Goal: Check status: Check status

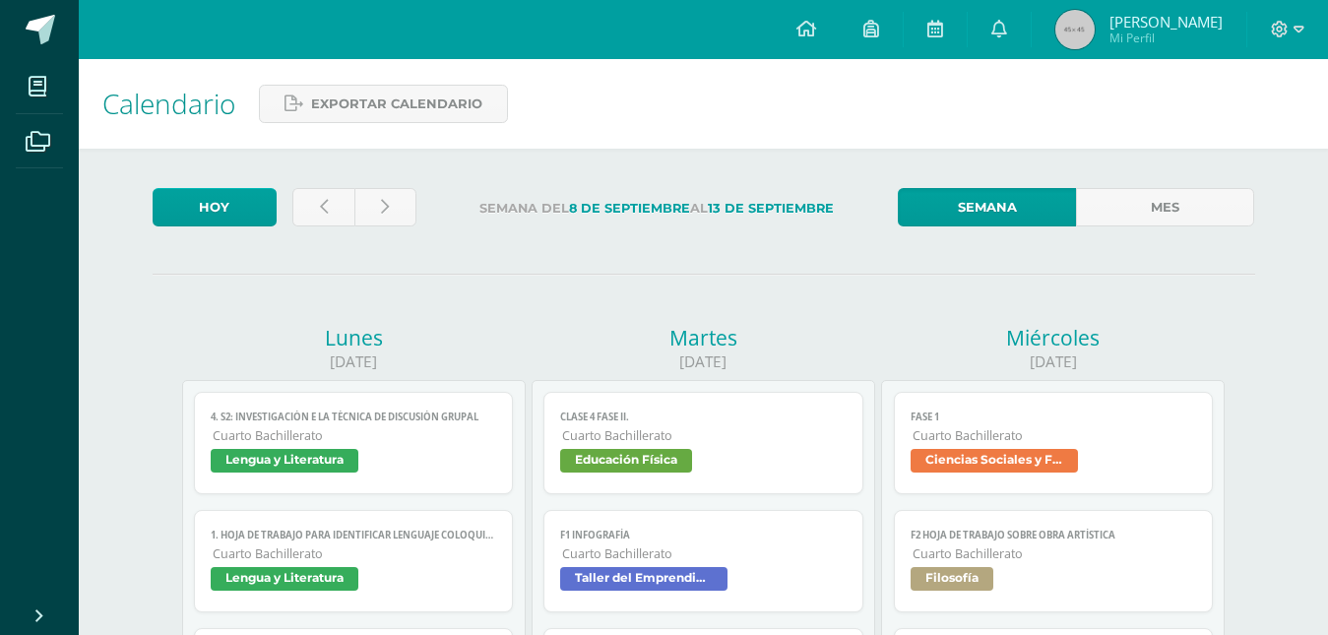
click at [1074, 42] on img at bounding box center [1074, 29] width 39 height 39
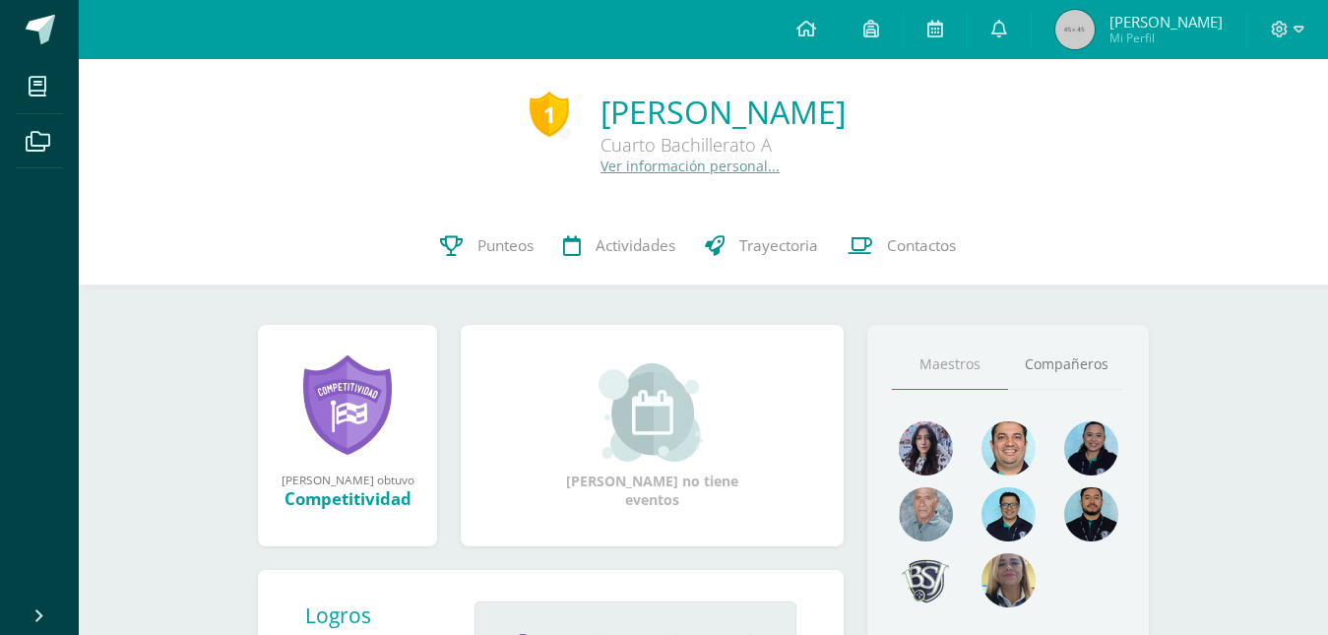
scroll to position [82, 0]
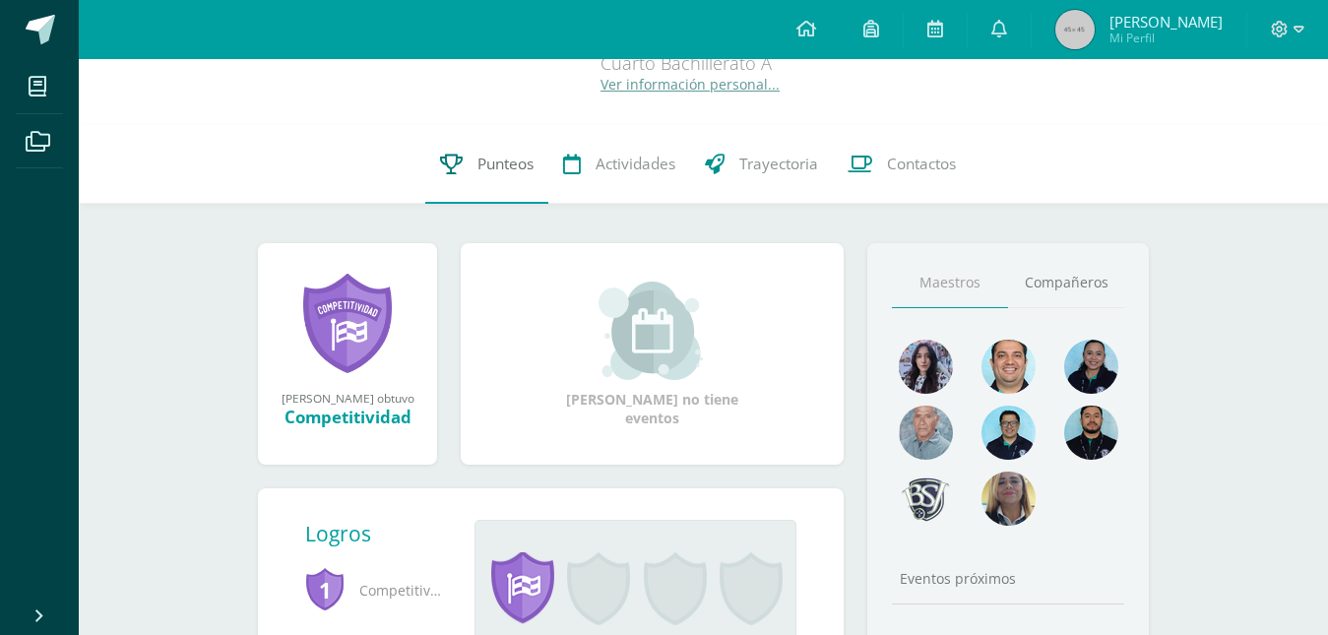
click at [507, 165] on span "Punteos" at bounding box center [505, 164] width 56 height 21
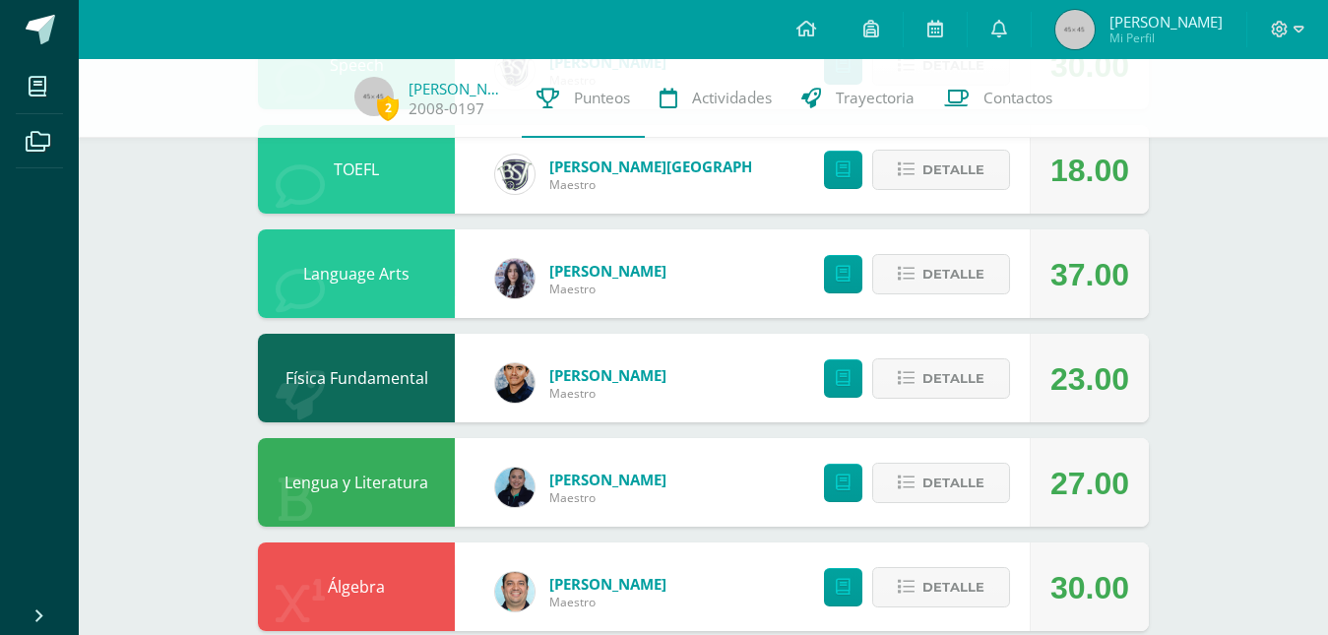
scroll to position [498, 0]
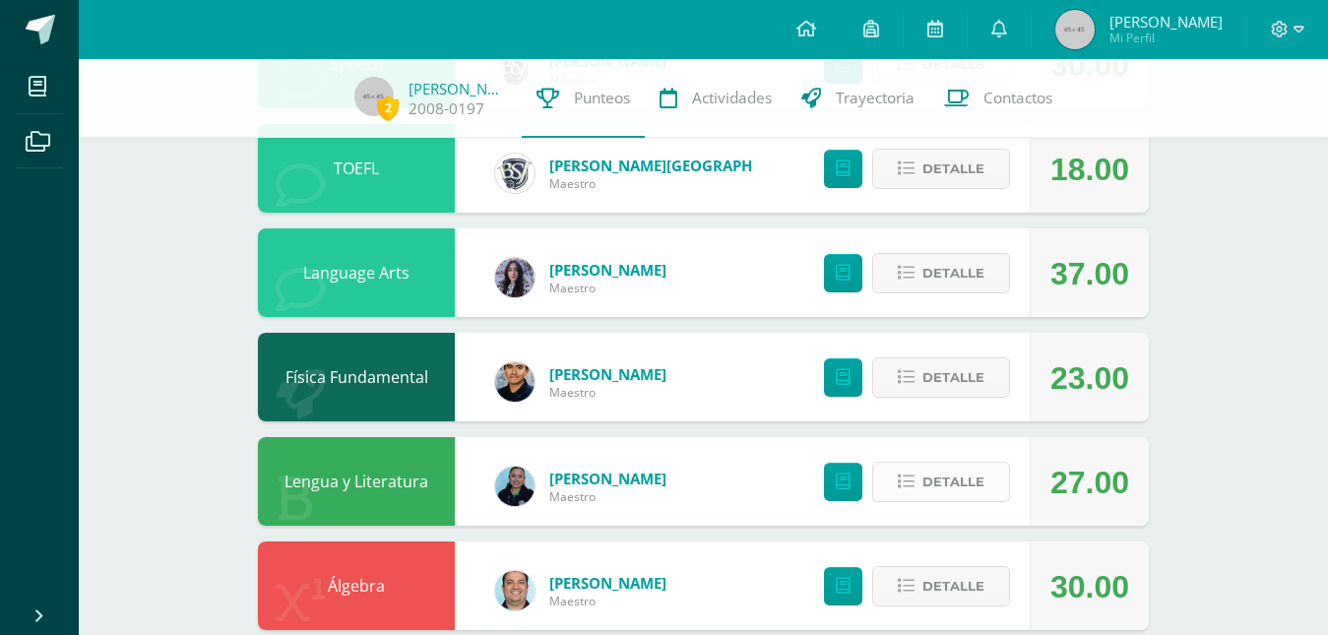
click at [939, 482] on span "Detalle" at bounding box center [953, 482] width 62 height 36
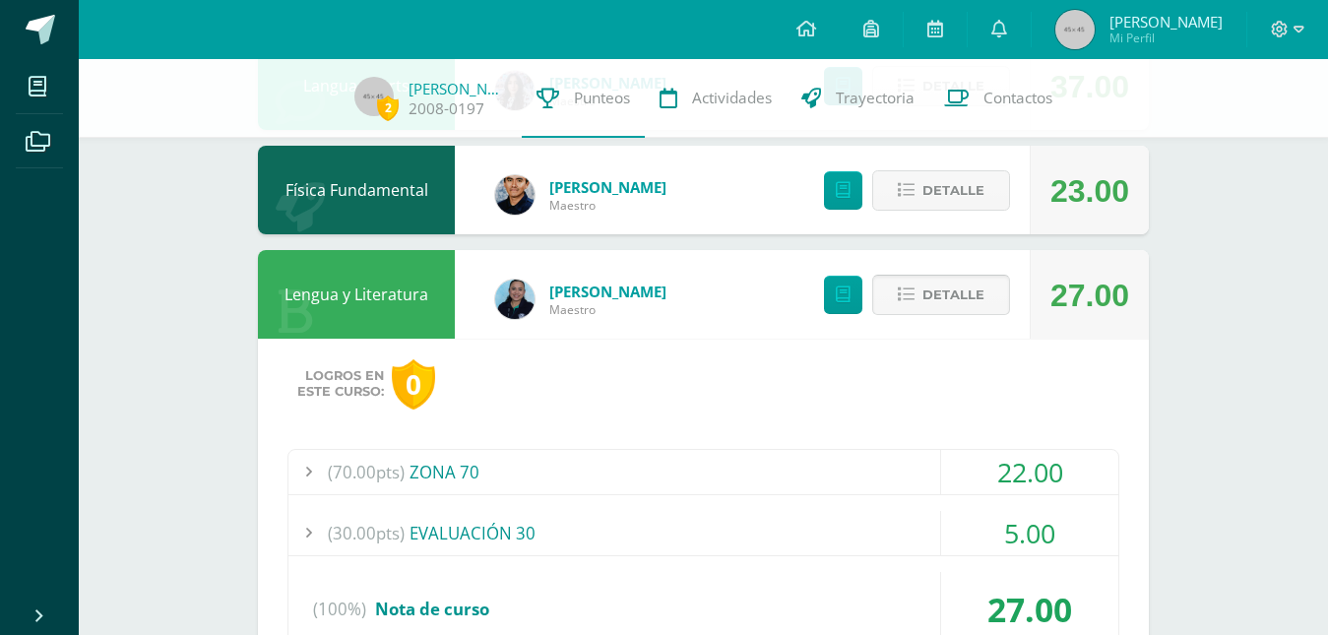
scroll to position [686, 0]
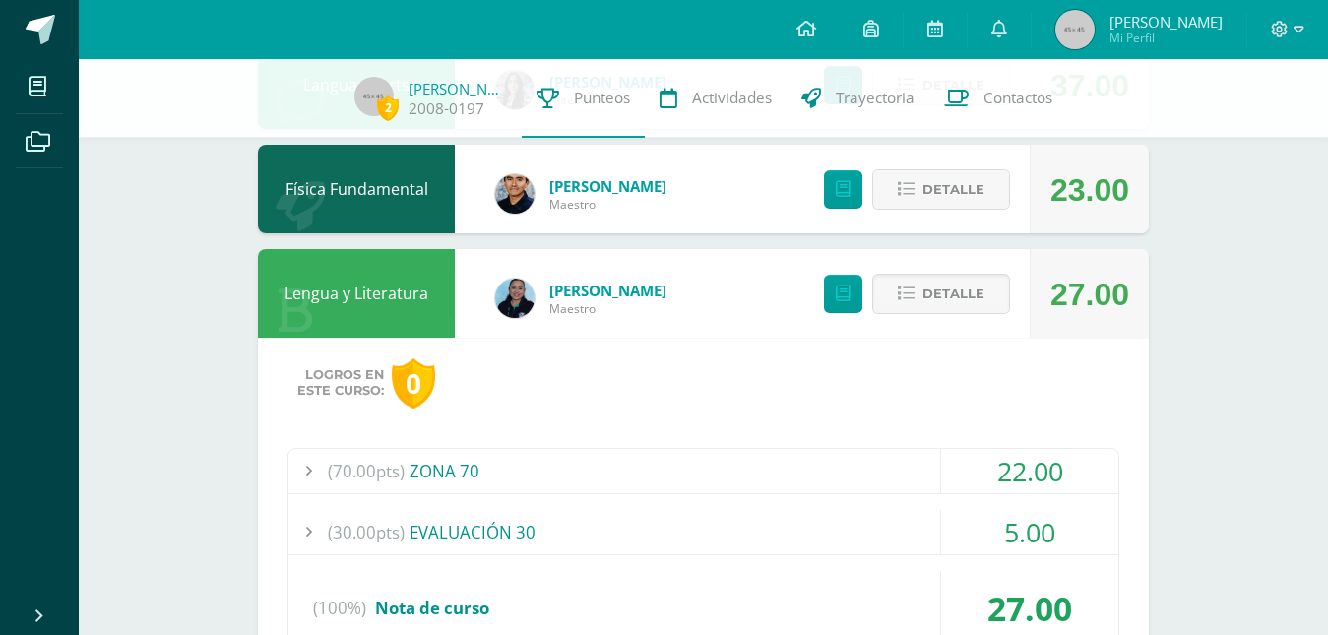
click at [939, 462] on div "(70.00pts) ZONA 70" at bounding box center [703, 471] width 830 height 44
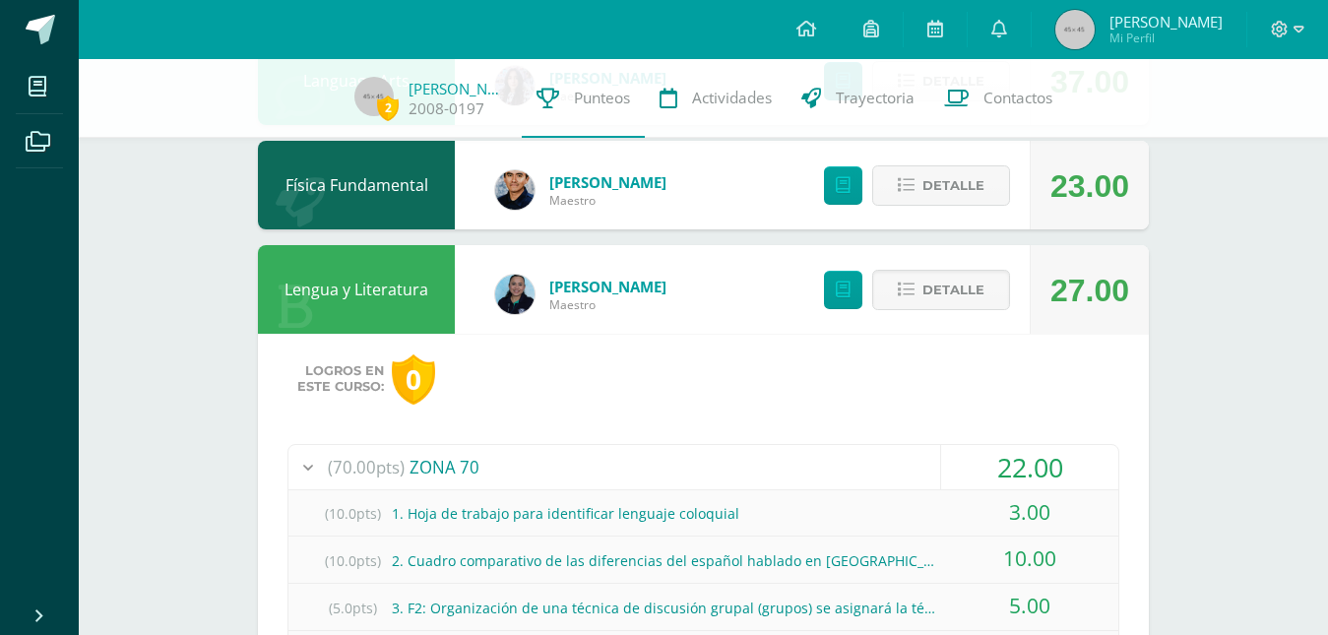
scroll to position [689, 0]
click at [942, 276] on span "Detalle" at bounding box center [953, 291] width 62 height 36
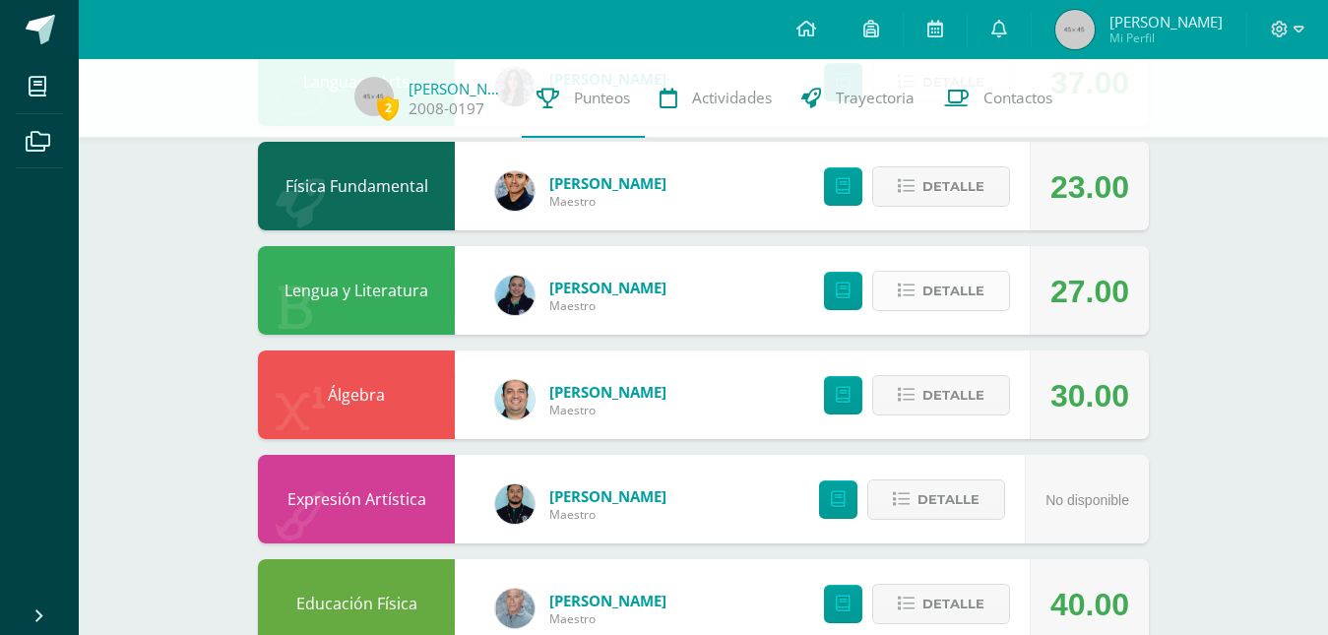
click at [979, 303] on span "Detalle" at bounding box center [953, 291] width 62 height 36
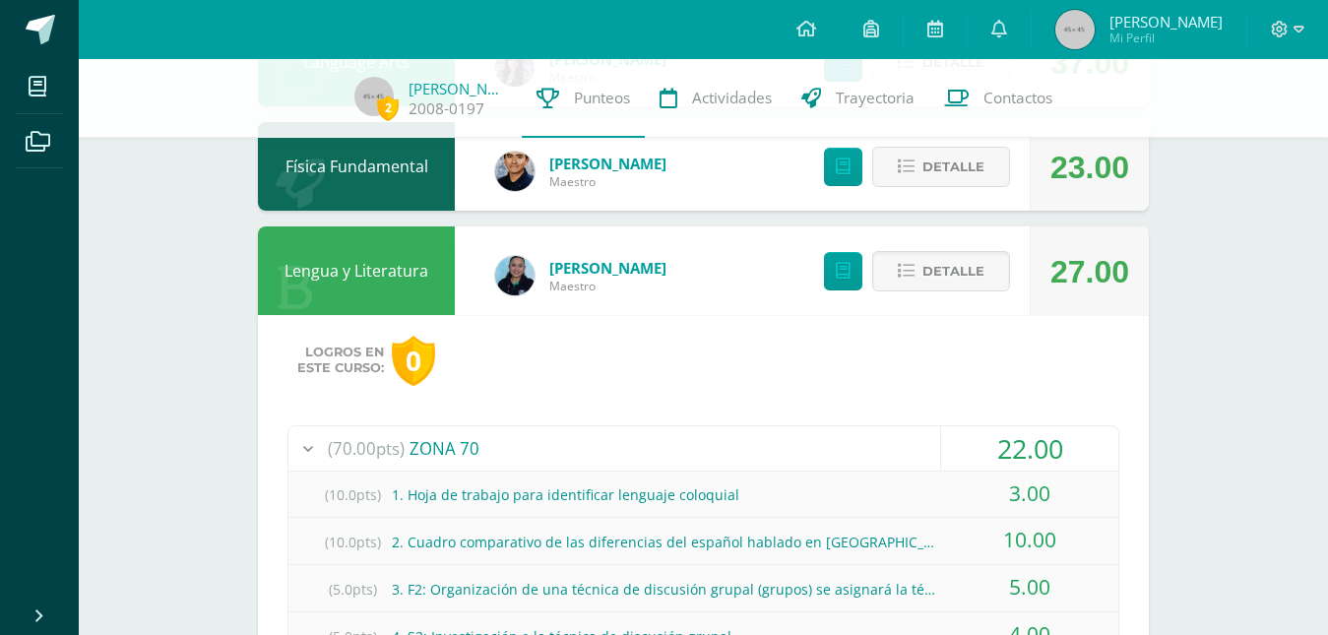
scroll to position [711, 0]
